Goal: Navigation & Orientation: Find specific page/section

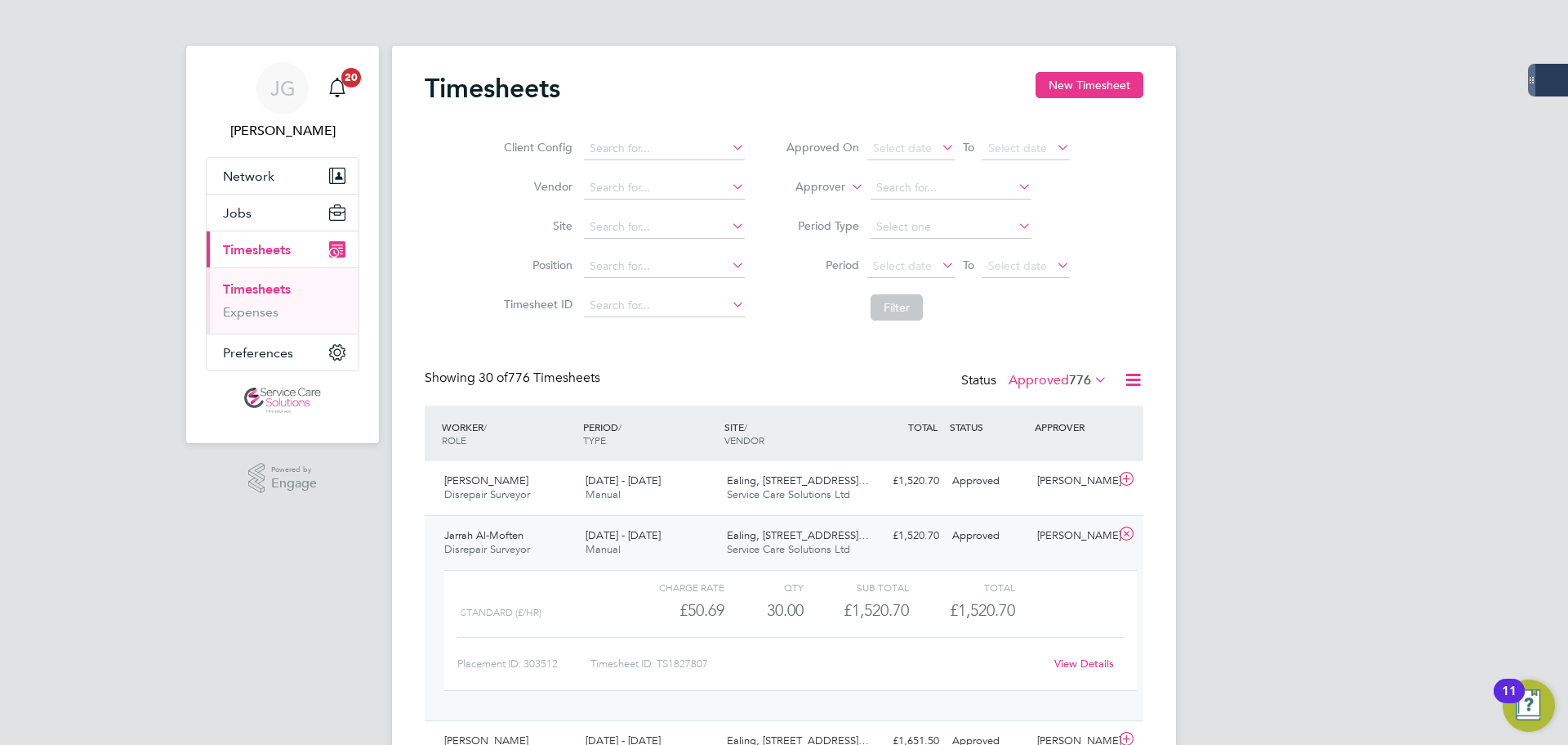
click at [255, 288] on link "Timesheets" at bounding box center [257, 289] width 68 height 16
click at [269, 307] on link "Expenses" at bounding box center [251, 312] width 55 height 16
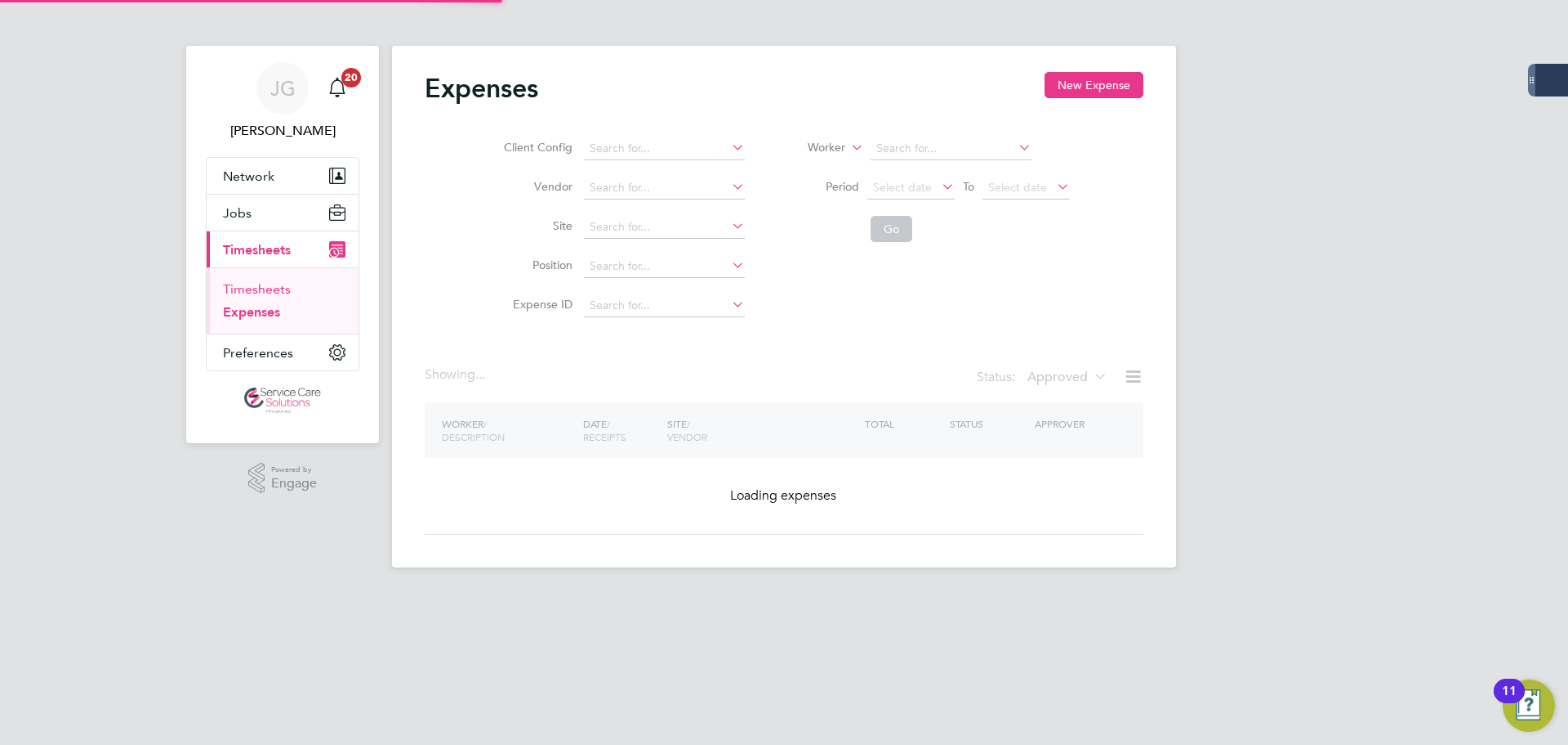
click at [271, 285] on link "Timesheets" at bounding box center [257, 289] width 68 height 16
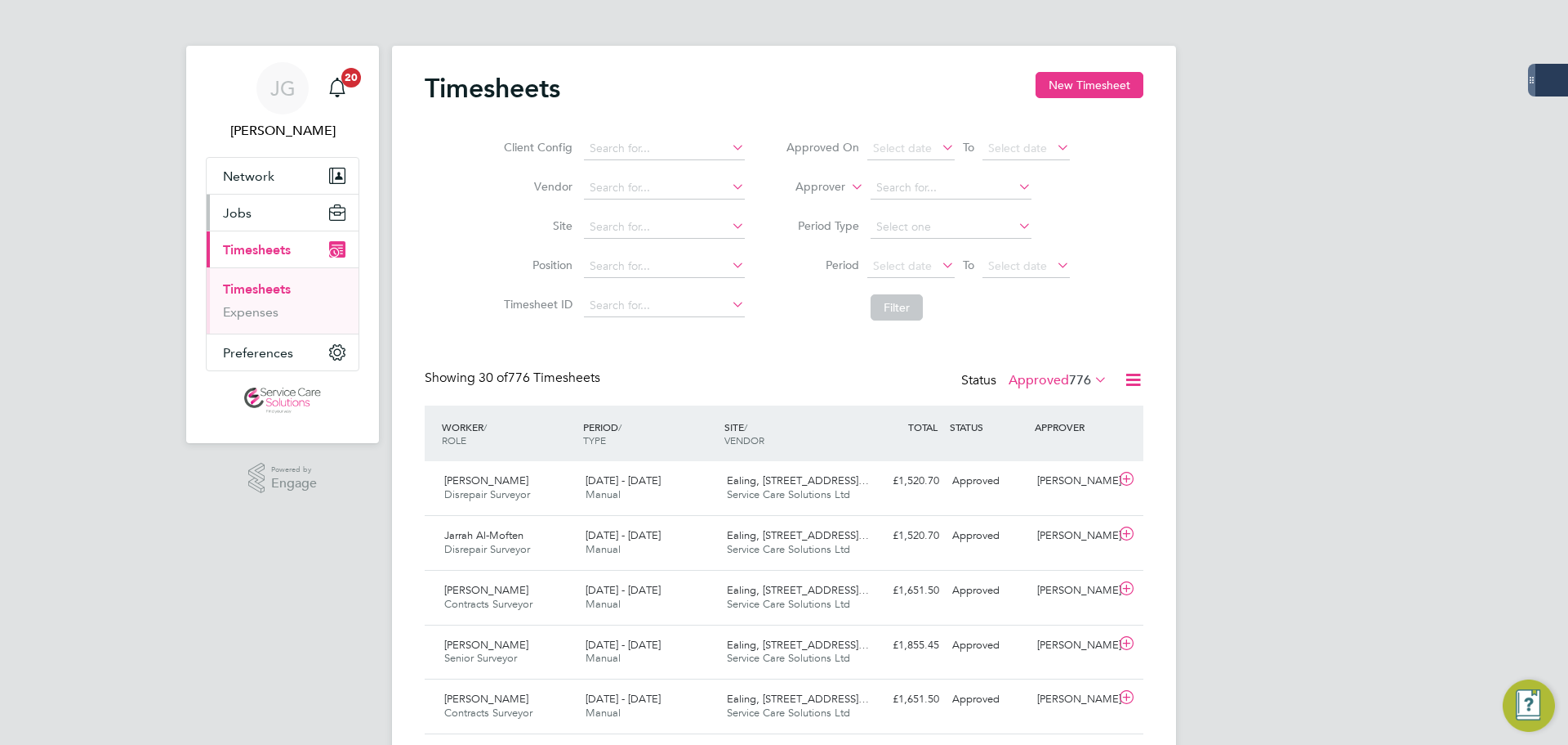
click at [259, 217] on button "Jobs" at bounding box center [282, 213] width 151 height 36
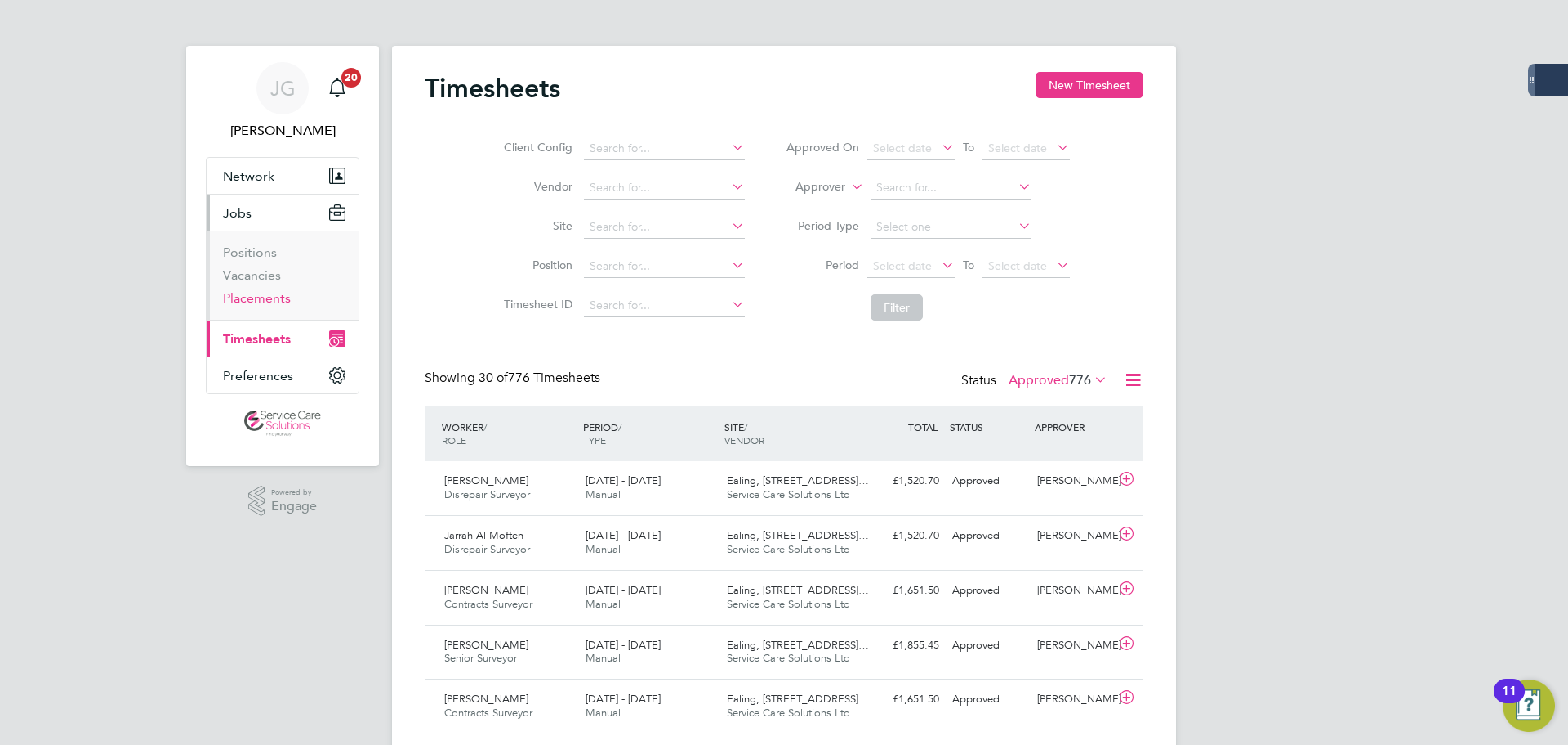
click at [271, 297] on link "Placements" at bounding box center [257, 298] width 68 height 16
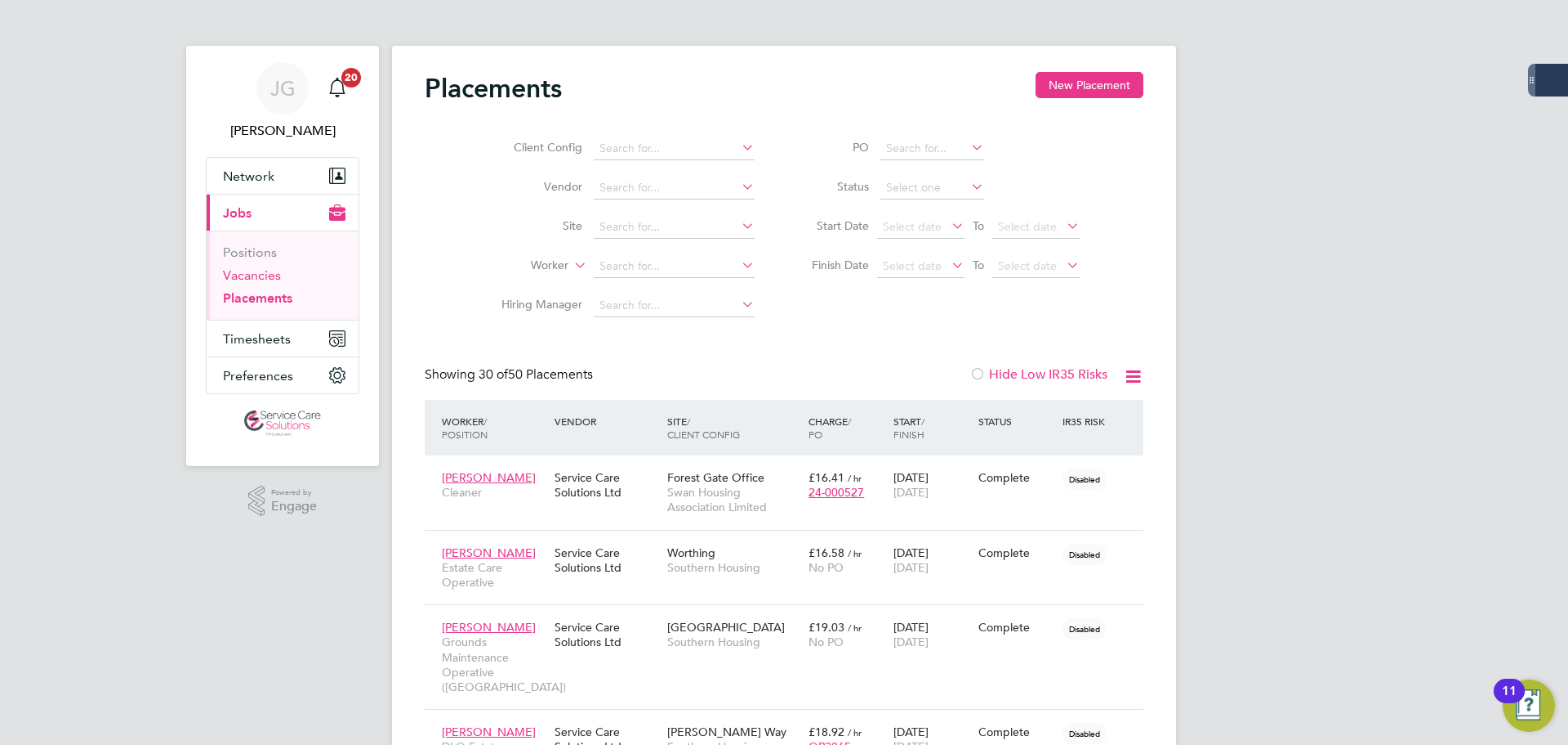
click at [248, 274] on link "Vacancies" at bounding box center [252, 276] width 58 height 16
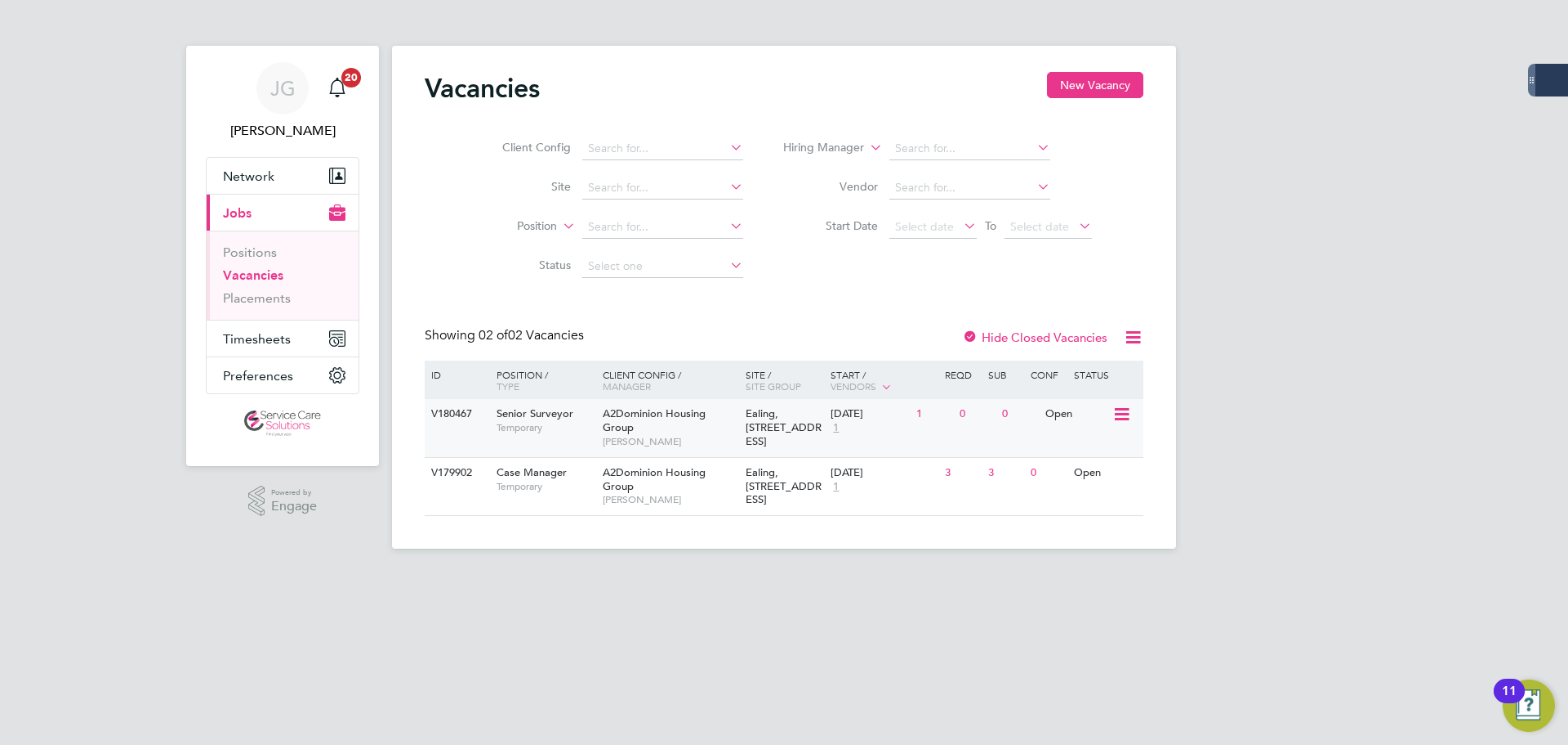
click at [557, 429] on span "Temporary" at bounding box center [546, 427] width 98 height 13
